Goal: Transaction & Acquisition: Purchase product/service

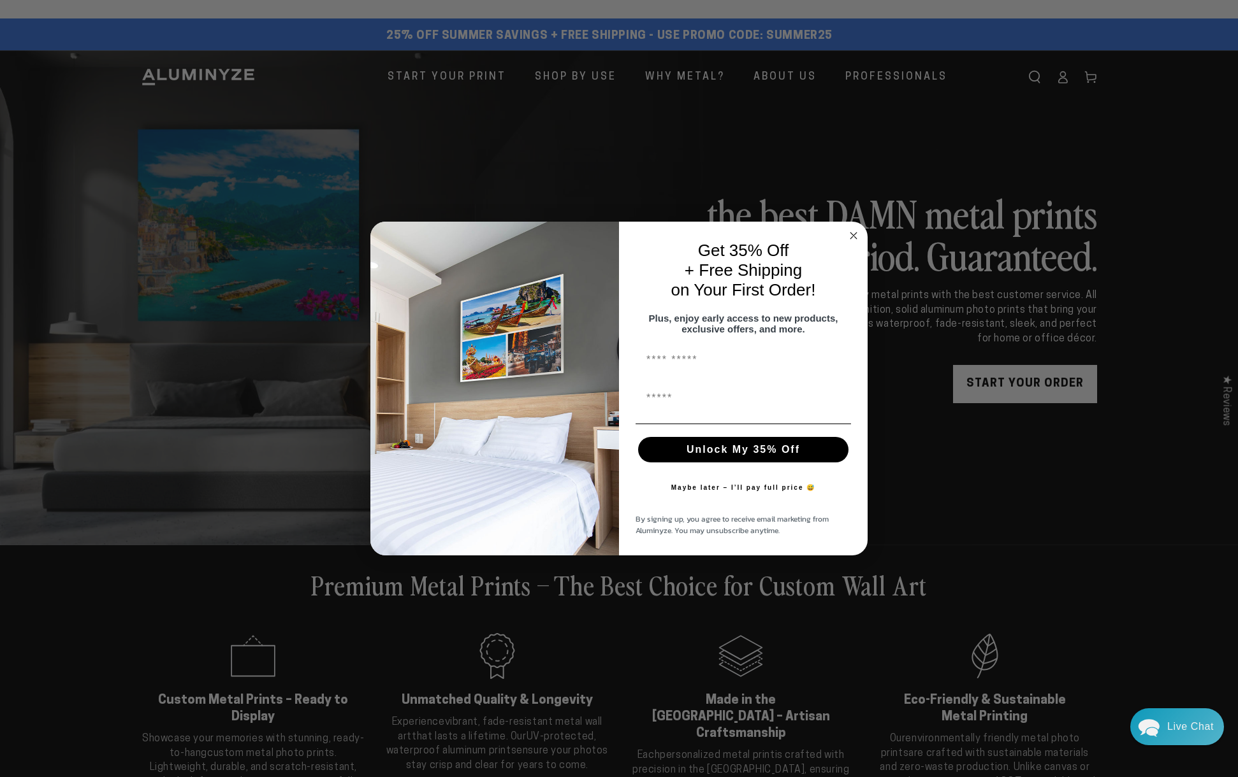
click at [856, 230] on circle "Close dialog" at bounding box center [853, 236] width 15 height 15
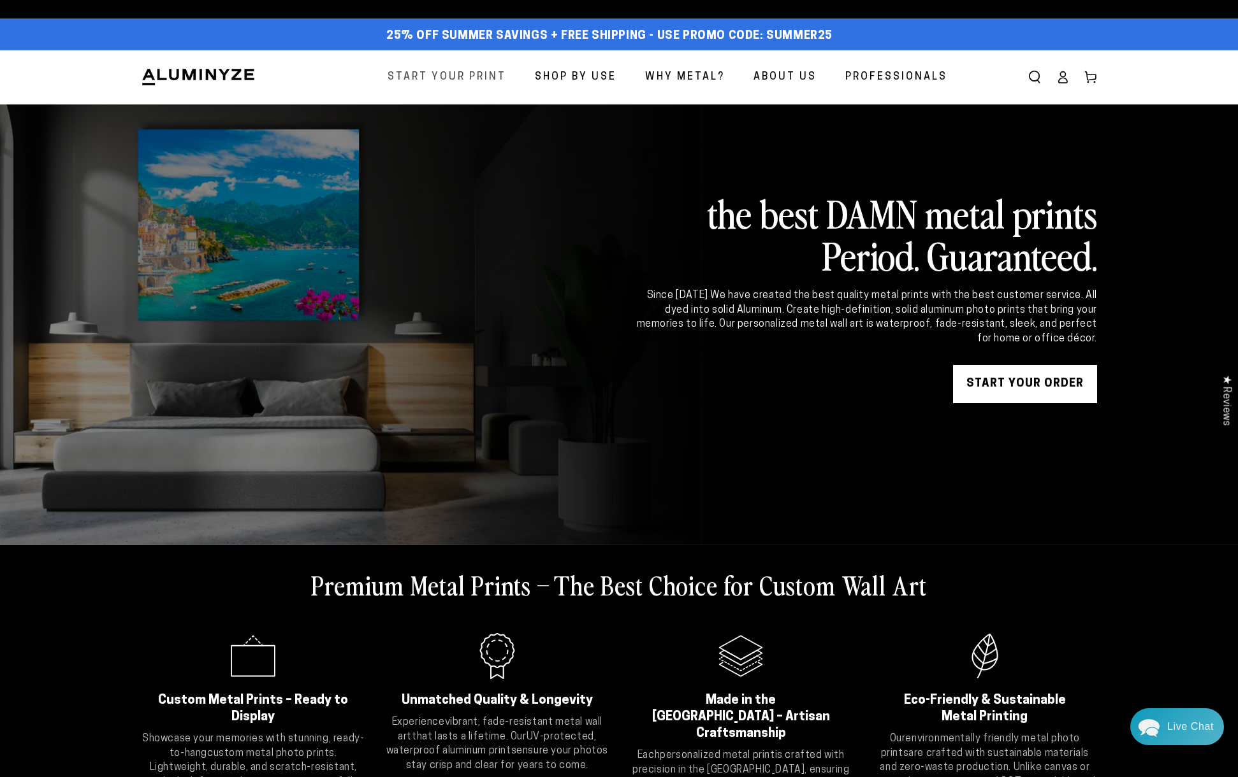
click at [456, 76] on span "Start Your Print" at bounding box center [446, 77] width 119 height 18
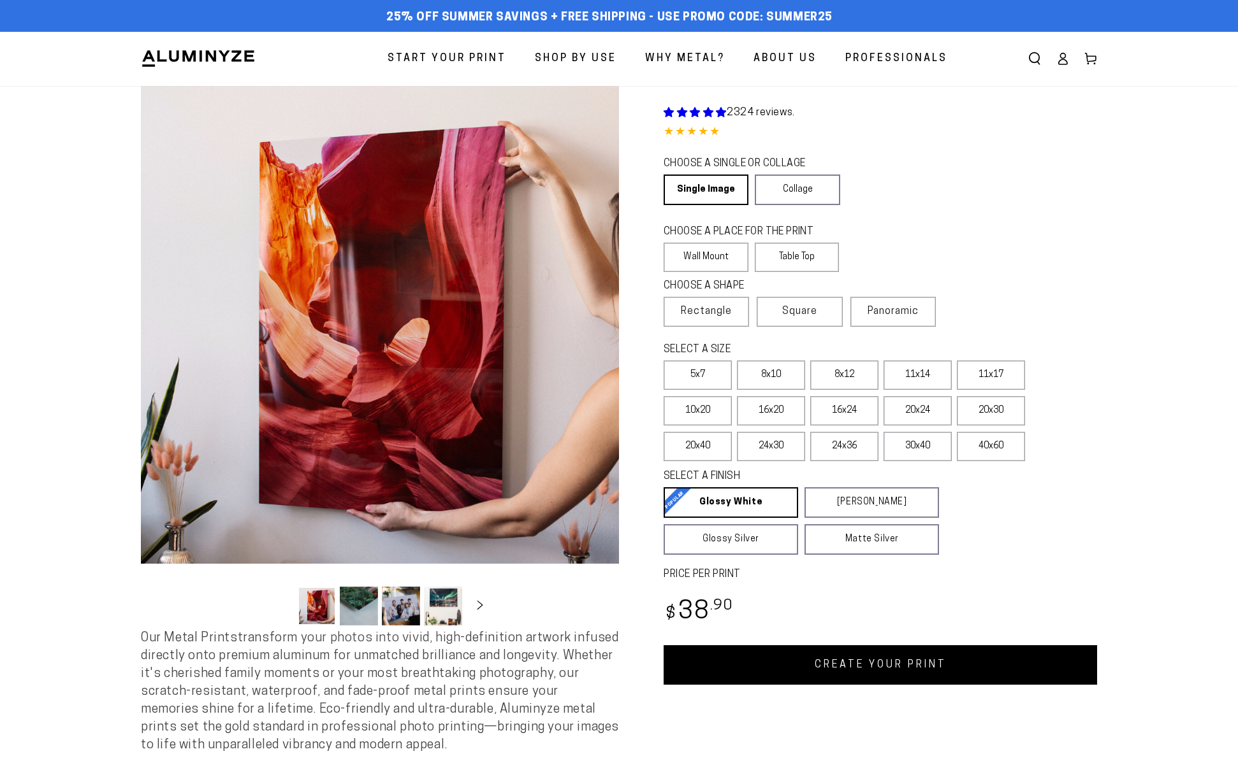
select select "**********"
click at [804, 192] on link "Collage" at bounding box center [797, 190] width 85 height 31
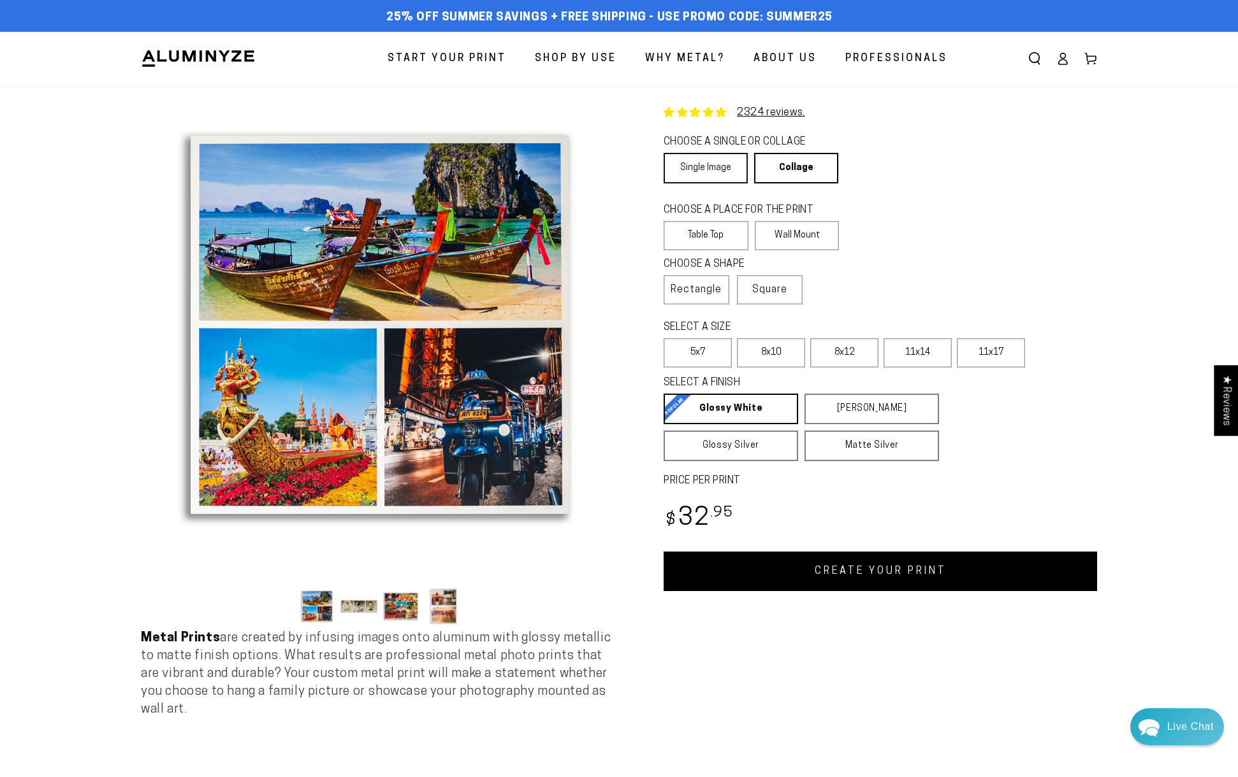
click at [697, 167] on link "Single Image" at bounding box center [705, 168] width 84 height 31
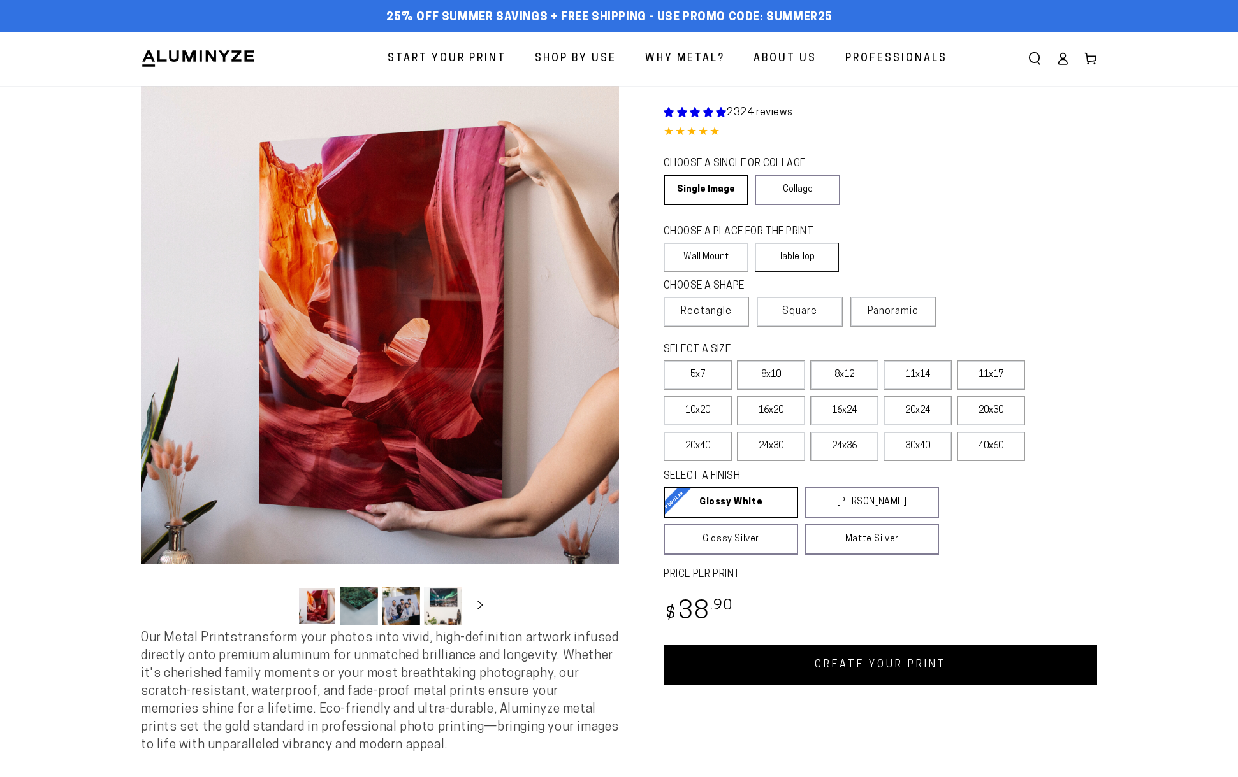
select select "**********"
click at [985, 449] on label "40x60" at bounding box center [991, 446] width 68 height 29
click at [876, 321] on label "Panoramic" at bounding box center [892, 312] width 85 height 30
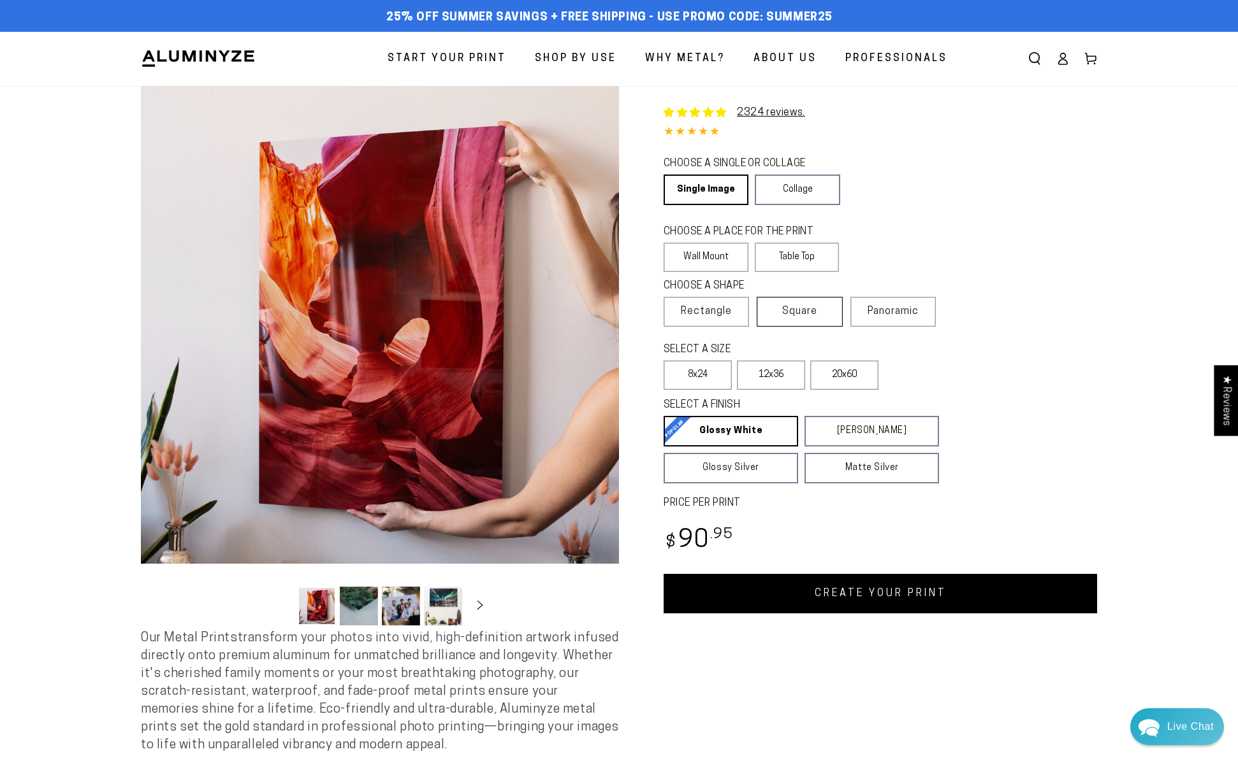
click at [800, 320] on label "Square" at bounding box center [798, 312] width 85 height 30
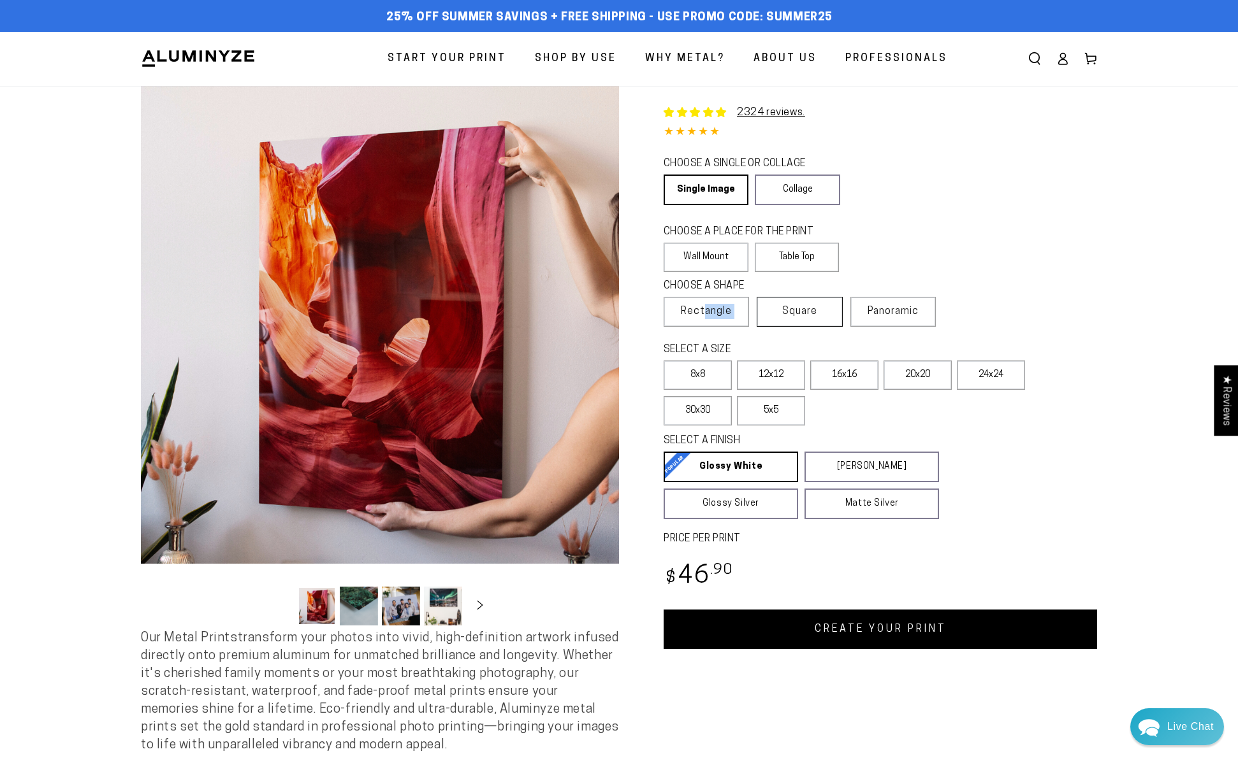
drag, startPoint x: 707, startPoint y: 315, endPoint x: 774, endPoint y: 313, distance: 66.9
click at [774, 313] on fieldset "CHOOSE A SHAPE Learn more Rectangle Square Panoramic" at bounding box center [801, 303] width 277 height 48
click at [816, 343] on legend "SELECT A SIZE" at bounding box center [790, 350] width 255 height 15
click at [779, 411] on label "5x5" at bounding box center [771, 410] width 68 height 29
click at [708, 374] on label "8x8" at bounding box center [697, 375] width 68 height 29
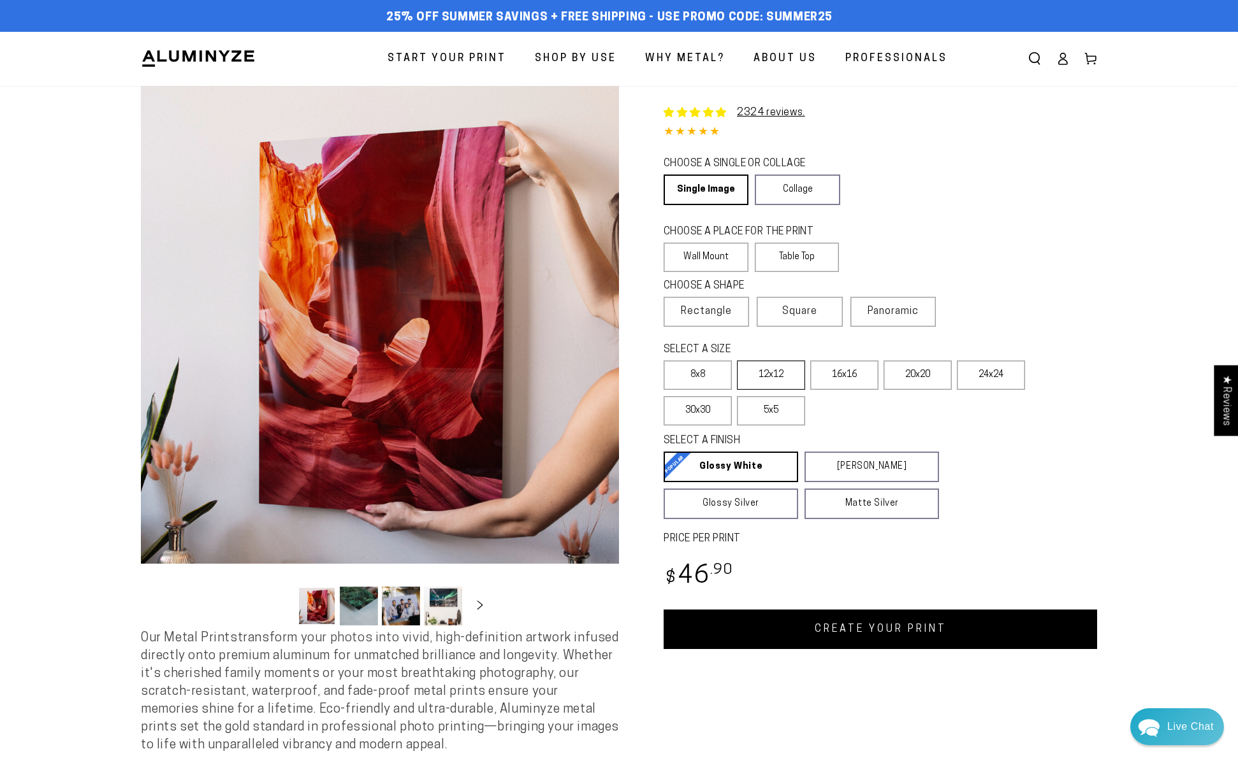
click at [781, 380] on label "12x12" at bounding box center [771, 375] width 68 height 29
click at [712, 414] on label "30x30" at bounding box center [697, 410] width 68 height 29
click at [704, 313] on span "Rectangle" at bounding box center [706, 311] width 51 height 15
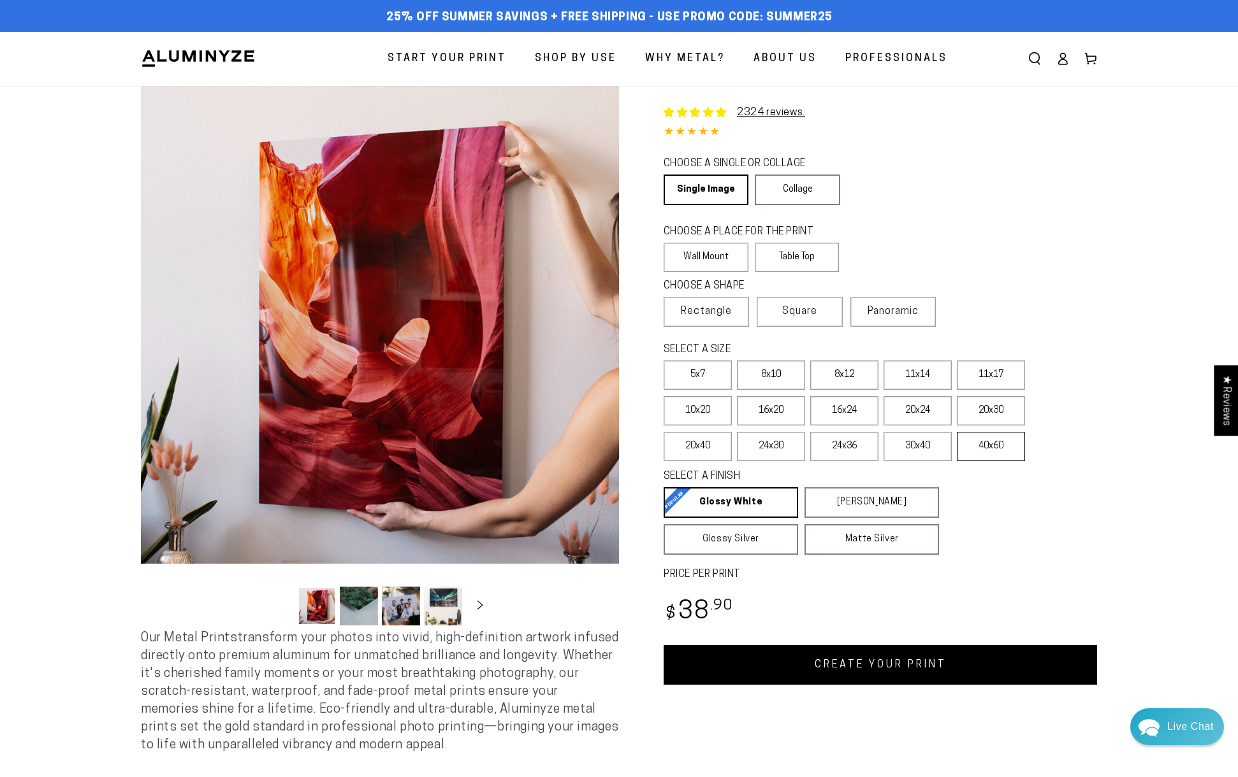
click at [985, 444] on label "40x60" at bounding box center [991, 446] width 68 height 29
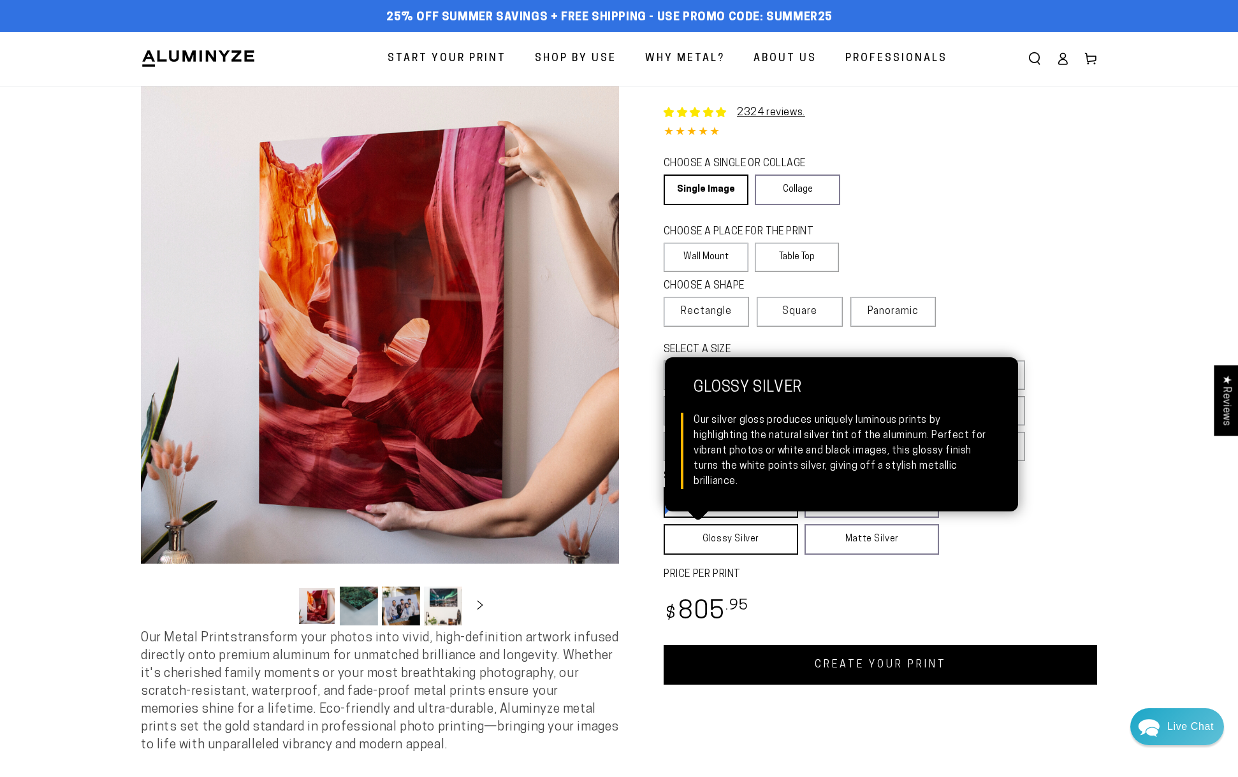
click at [744, 541] on link "Glossy Silver Glossy Silver Our silver gloss produces uniquely luminous prints …" at bounding box center [730, 539] width 134 height 31
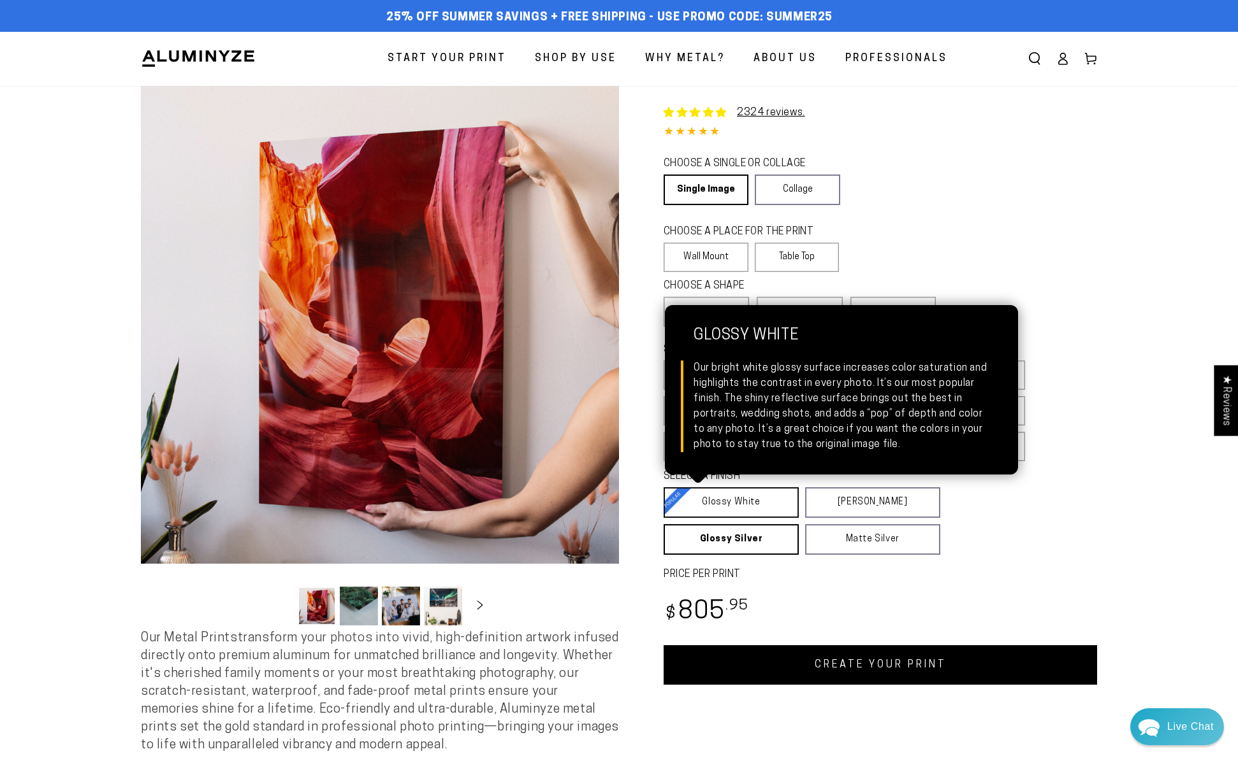
click at [736, 502] on link "Glossy White Glossy White Our bright white glossy surface increases color satur…" at bounding box center [730, 503] width 135 height 31
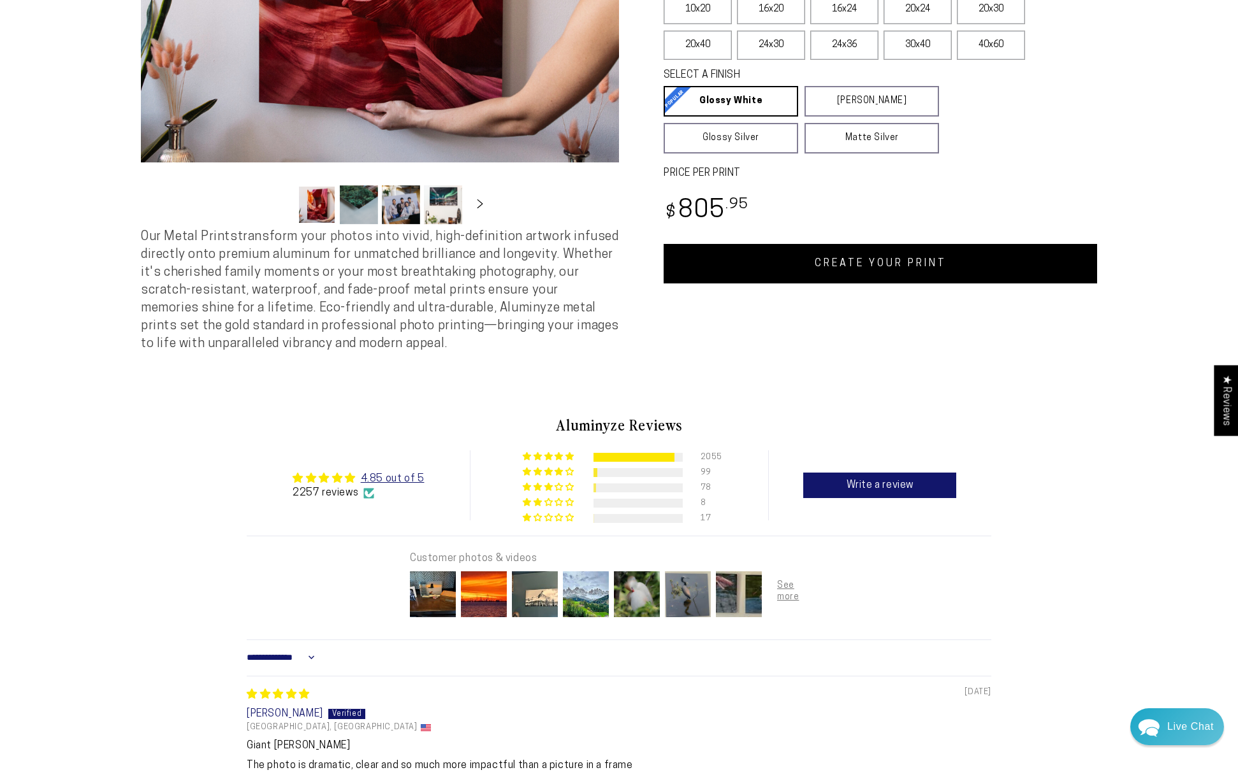
scroll to position [498, 0]
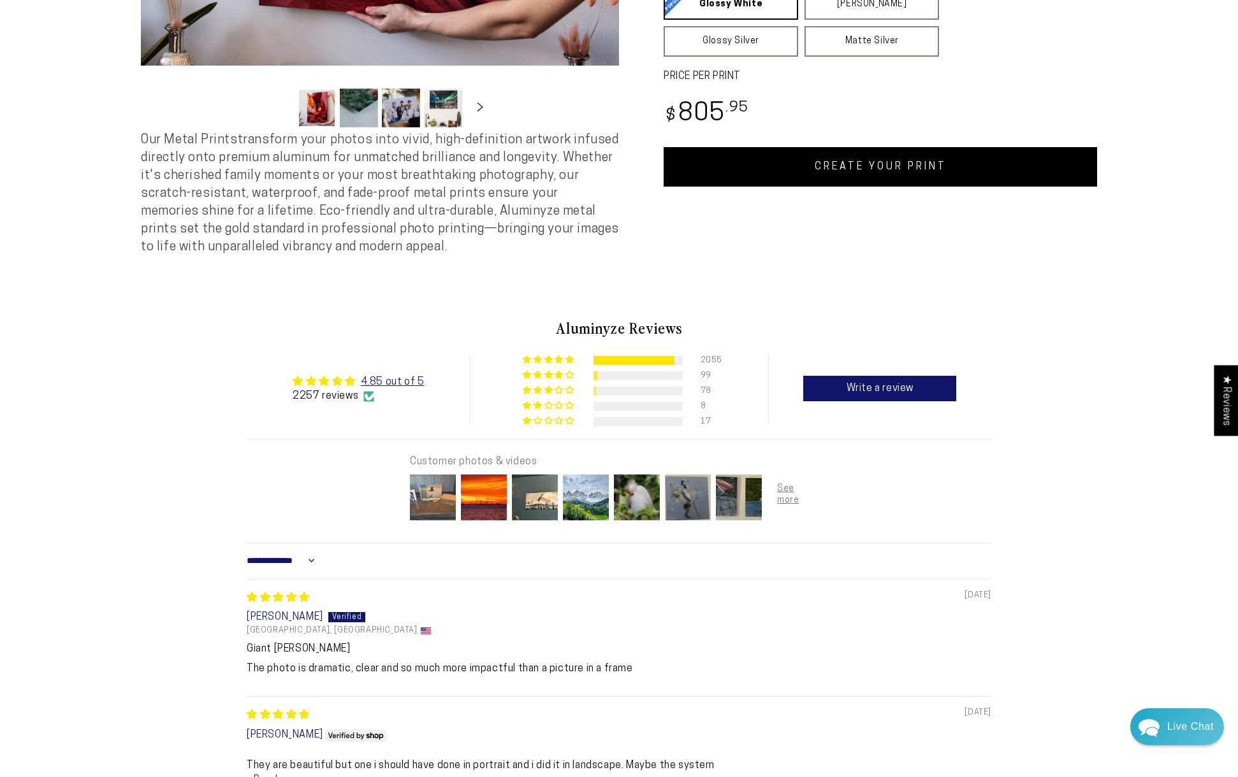
click at [424, 501] on img at bounding box center [432, 497] width 51 height 51
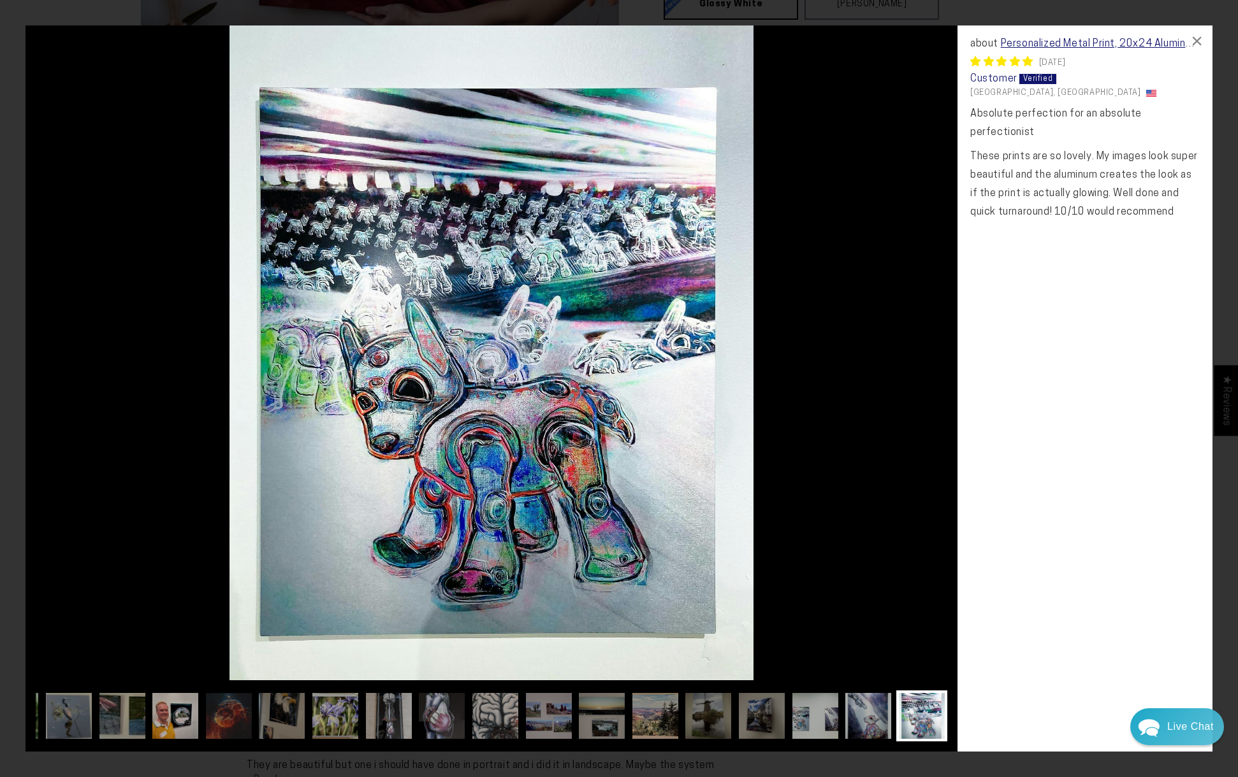
scroll to position [0, 0]
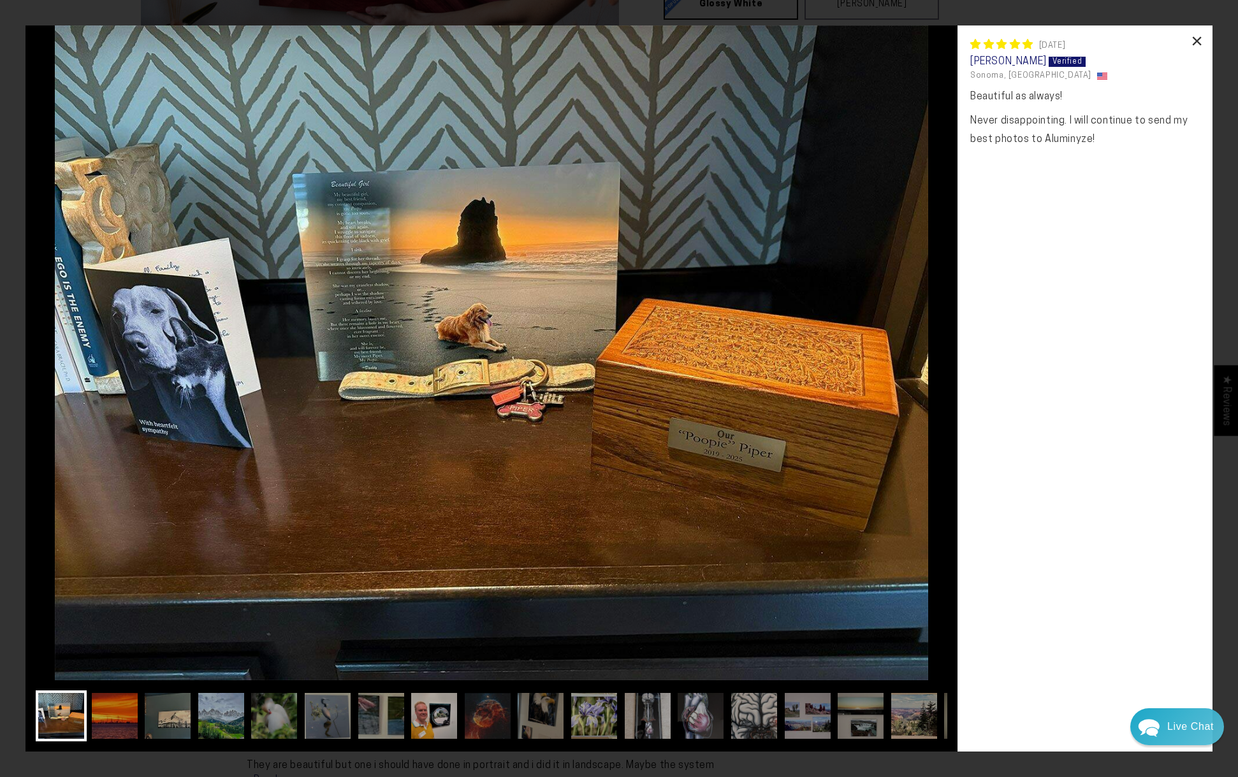
click at [1193, 36] on div "×" at bounding box center [1196, 40] width 31 height 31
